Goal: Transaction & Acquisition: Purchase product/service

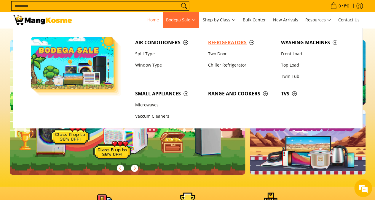
click at [216, 44] on span "Refrigerators" at bounding box center [241, 42] width 67 height 7
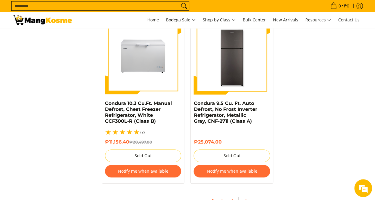
scroll to position [1305, 0]
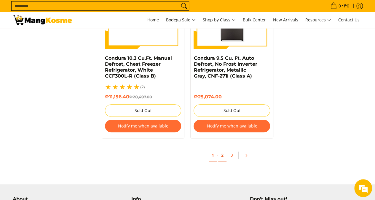
click at [222, 149] on link "2" at bounding box center [222, 155] width 8 height 12
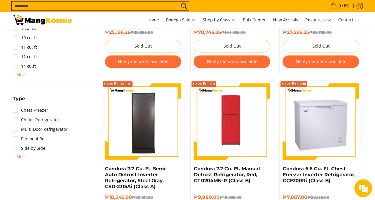
scroll to position [415, 0]
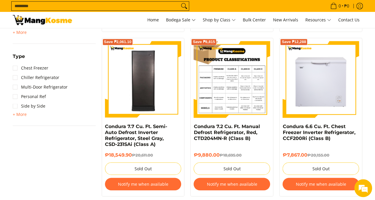
click at [212, 97] on img at bounding box center [232, 79] width 77 height 77
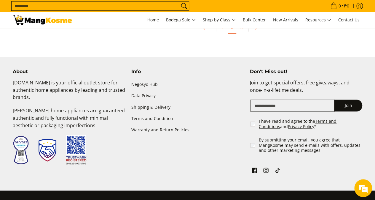
scroll to position [1335, 0]
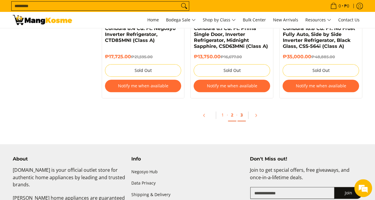
click at [241, 114] on link "3" at bounding box center [242, 115] width 8 height 12
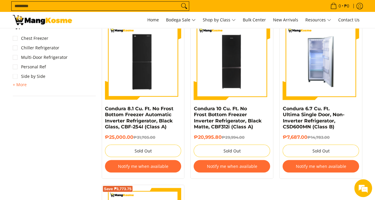
click at [306, 57] on img at bounding box center [321, 61] width 77 height 77
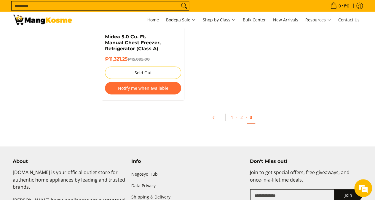
scroll to position [712, 0]
